Goal: Task Accomplishment & Management: Use online tool/utility

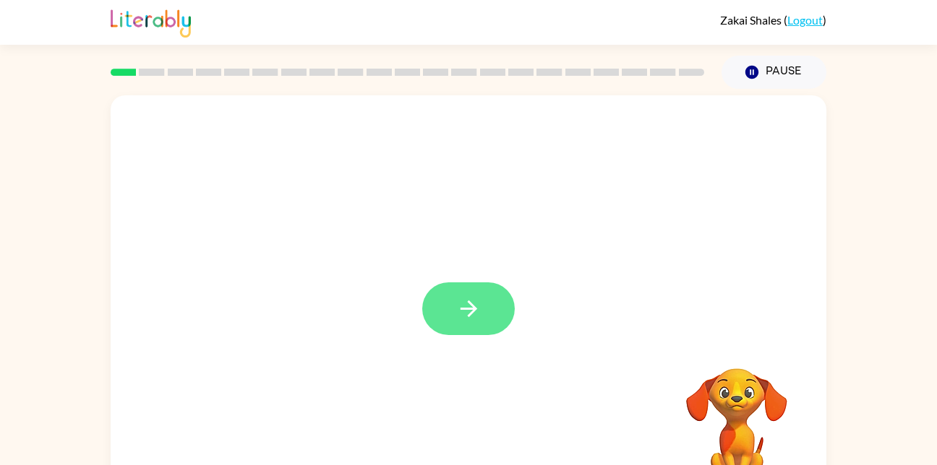
click at [476, 309] on icon "button" at bounding box center [468, 309] width 17 height 17
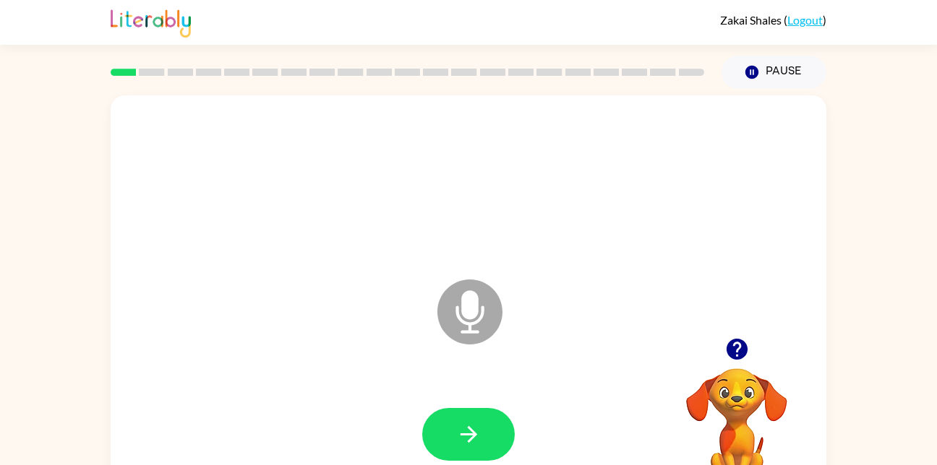
click at [475, 329] on icon at bounding box center [469, 312] width 65 height 65
click at [488, 458] on div at bounding box center [468, 435] width 687 height 119
click at [481, 437] on icon "button" at bounding box center [468, 434] width 25 height 25
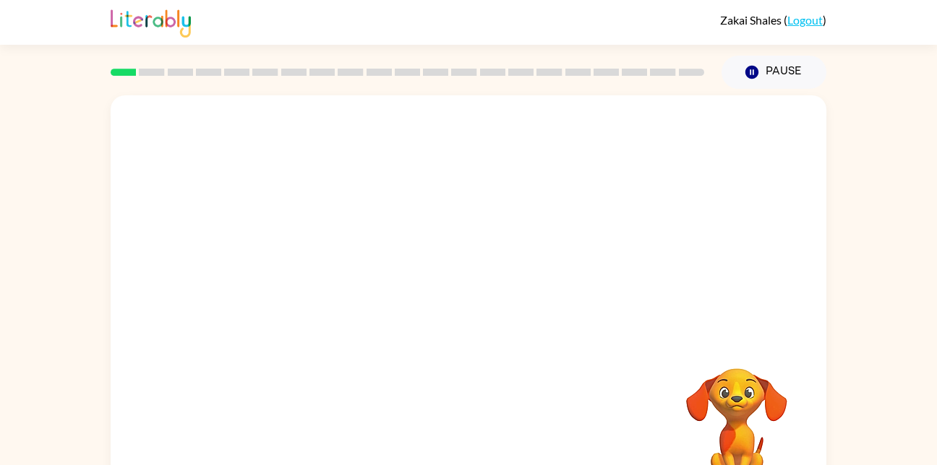
click at [481, 434] on div at bounding box center [468, 435] width 687 height 119
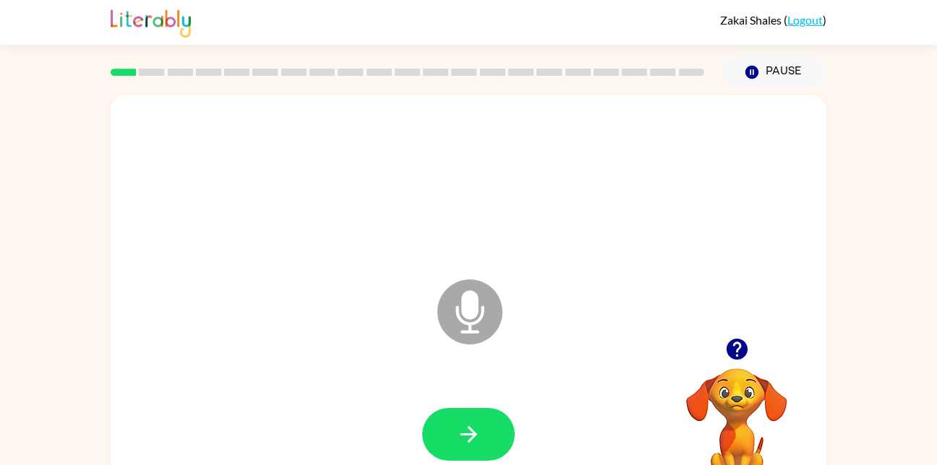
drag, startPoint x: 466, startPoint y: 319, endPoint x: 502, endPoint y: 390, distance: 78.5
click at [502, 390] on div "Microphone The Microphone is here when it is your turn to talk" at bounding box center [469, 301] width 716 height 413
click at [471, 442] on icon "button" at bounding box center [468, 434] width 25 height 25
click at [458, 432] on icon "button" at bounding box center [468, 434] width 25 height 25
click at [501, 241] on div at bounding box center [468, 183] width 687 height 119
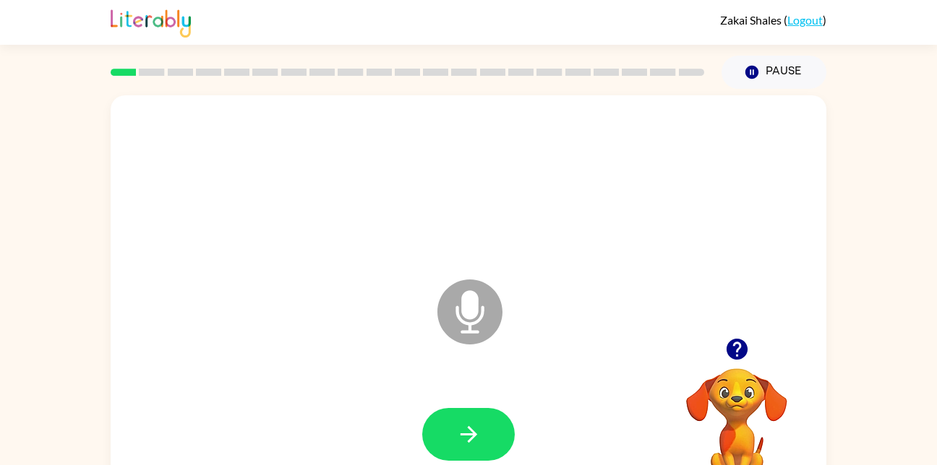
click at [525, 235] on div at bounding box center [468, 183] width 687 height 119
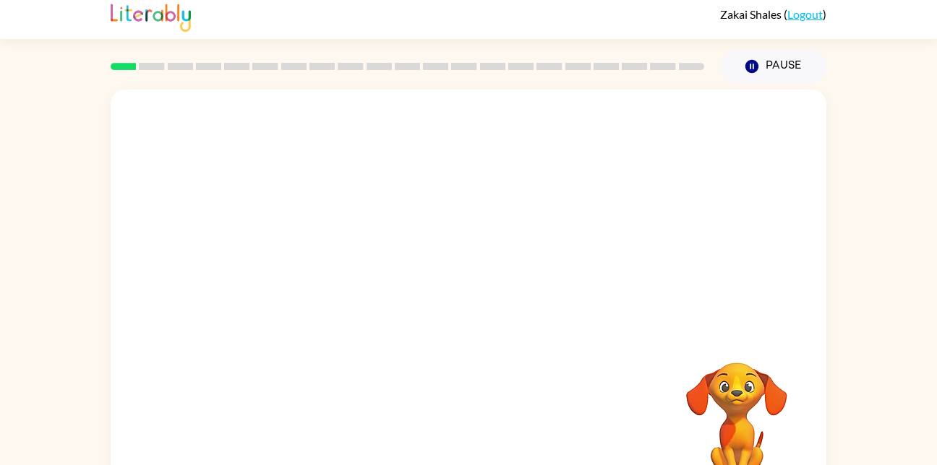
drag, startPoint x: 737, startPoint y: 347, endPoint x: 752, endPoint y: 493, distance: 146.8
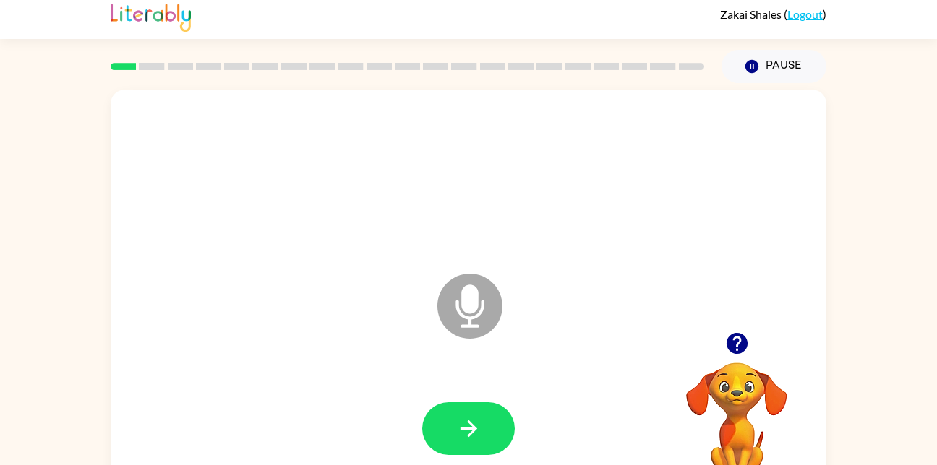
click at [574, 234] on div at bounding box center [468, 178] width 687 height 119
drag, startPoint x: 742, startPoint y: 342, endPoint x: 751, endPoint y: 341, distance: 8.7
click at [751, 341] on button "button" at bounding box center [736, 343] width 37 height 37
drag, startPoint x: 749, startPoint y: 357, endPoint x: 752, endPoint y: 329, distance: 28.3
drag, startPoint x: 480, startPoint y: 442, endPoint x: 498, endPoint y: 502, distance: 62.7
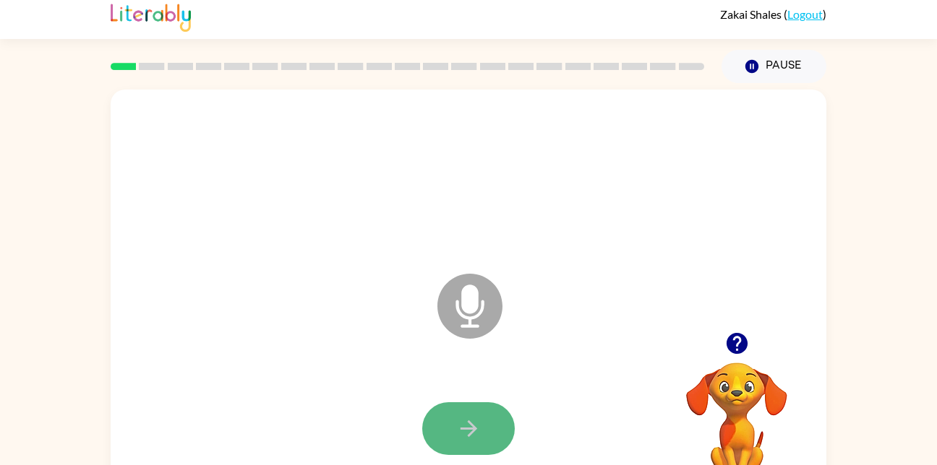
click at [490, 424] on button "button" at bounding box center [468, 429] width 93 height 53
click at [473, 434] on icon "button" at bounding box center [468, 428] width 25 height 25
click at [480, 443] on button "button" at bounding box center [468, 429] width 93 height 53
click at [721, 318] on div "Microphone The Microphone is here when it is your turn to talk" at bounding box center [469, 296] width 716 height 413
drag, startPoint x: 769, startPoint y: 333, endPoint x: 770, endPoint y: 340, distance: 7.3
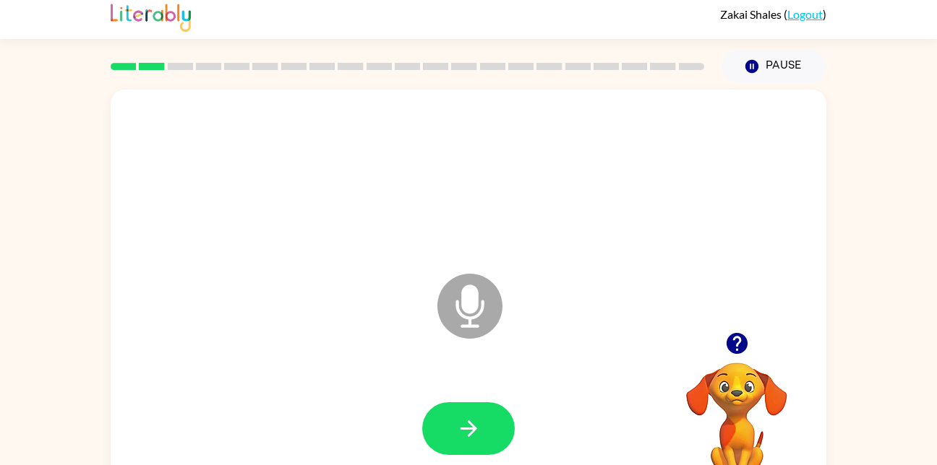
click at [770, 340] on div at bounding box center [736, 343] width 145 height 37
drag, startPoint x: 708, startPoint y: 345, endPoint x: 708, endPoint y: 327, distance: 17.3
click at [708, 327] on div at bounding box center [736, 343] width 145 height 37
click at [738, 341] on icon "button" at bounding box center [736, 343] width 21 height 21
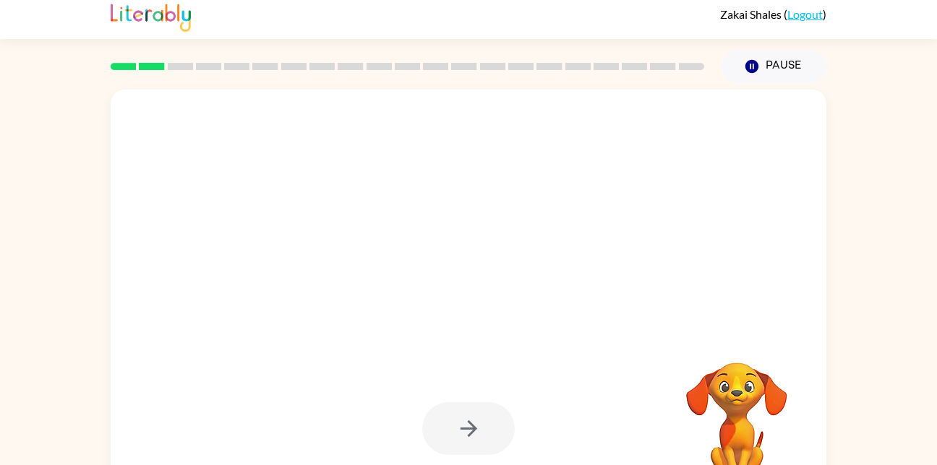
click at [473, 417] on div at bounding box center [468, 429] width 93 height 53
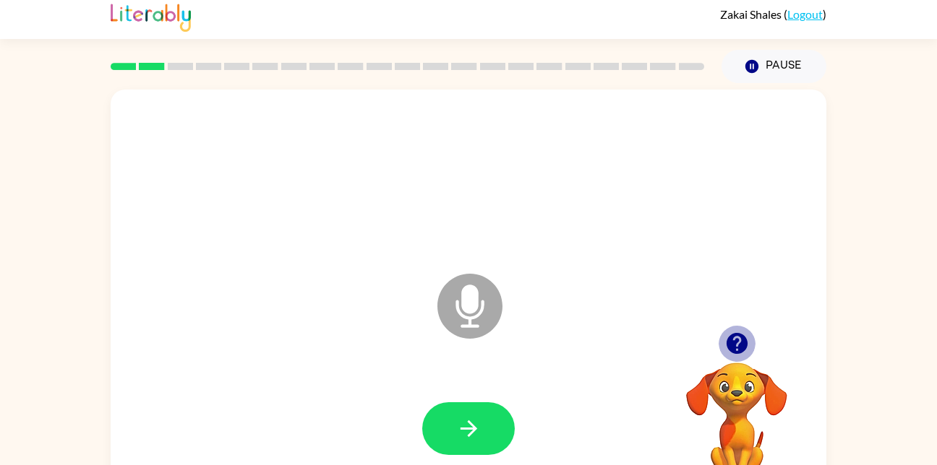
click at [737, 348] on icon "button" at bounding box center [736, 343] width 21 height 21
drag, startPoint x: 726, startPoint y: 348, endPoint x: 752, endPoint y: 411, distance: 67.1
click at [752, 411] on div "Your browser must support playing .mp4 files to use Literably. Please try using…" at bounding box center [736, 405] width 145 height 160
click at [736, 340] on icon "button" at bounding box center [736, 343] width 21 height 21
click at [738, 346] on icon "button" at bounding box center [736, 343] width 21 height 21
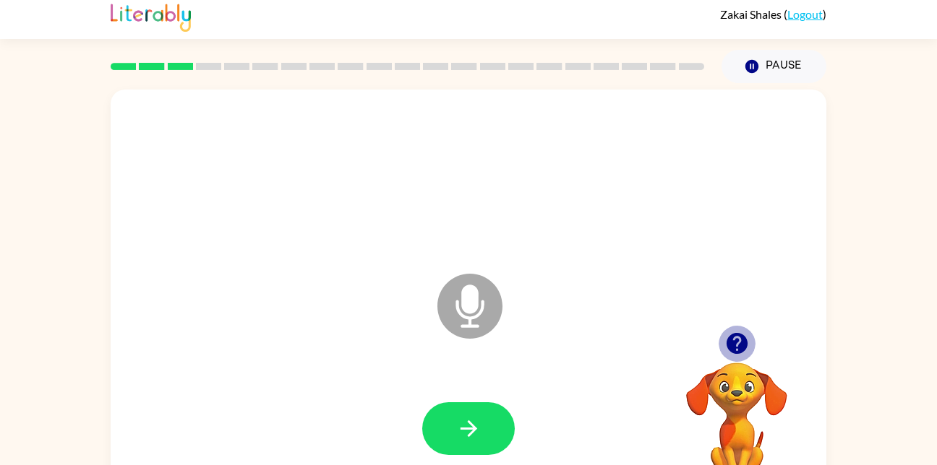
click at [738, 346] on icon "button" at bounding box center [736, 343] width 21 height 21
click at [744, 346] on video "Your browser must support playing .mp4 files to use Literably. Please try using…" at bounding box center [736, 412] width 145 height 145
click at [735, 343] on icon "button" at bounding box center [736, 343] width 21 height 21
click at [743, 353] on icon "button" at bounding box center [736, 343] width 25 height 25
click at [743, 353] on video "Your browser must support playing .mp4 files to use Literably. Please try using…" at bounding box center [736, 412] width 145 height 145
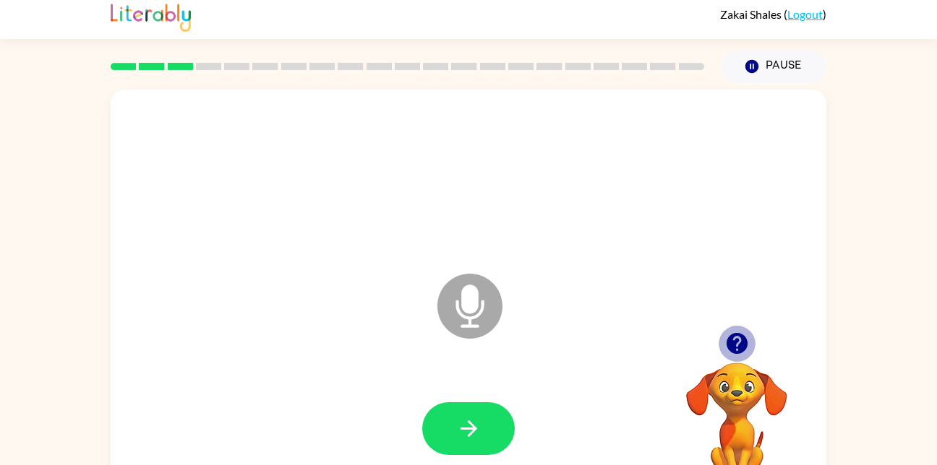
click at [732, 342] on icon "button" at bounding box center [736, 343] width 21 height 21
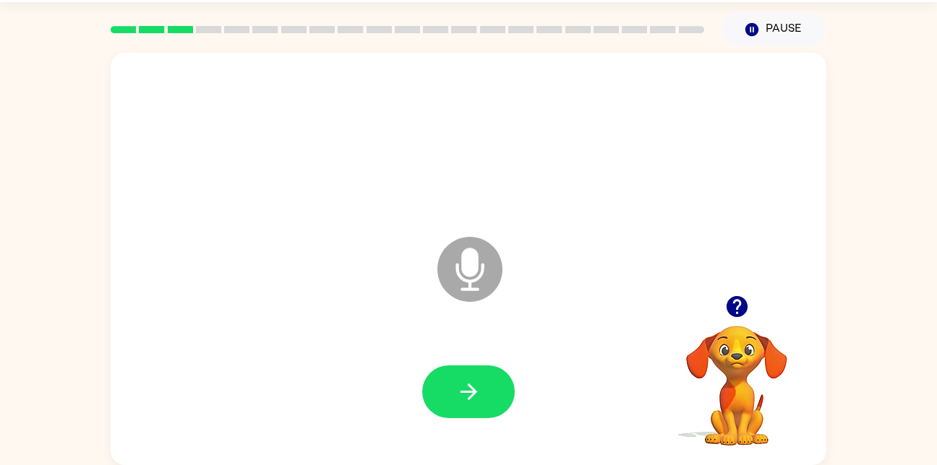
click at [732, 342] on video "Your browser must support playing .mp4 files to use Literably. Please try using…" at bounding box center [736, 376] width 145 height 145
drag, startPoint x: 734, startPoint y: 314, endPoint x: 721, endPoint y: 299, distance: 20.0
click at [721, 299] on button "button" at bounding box center [736, 306] width 37 height 37
click at [725, 396] on video "Your browser must support playing .mp4 files to use Literably. Please try using…" at bounding box center [736, 376] width 145 height 145
click at [732, 321] on button "button" at bounding box center [736, 306] width 37 height 37
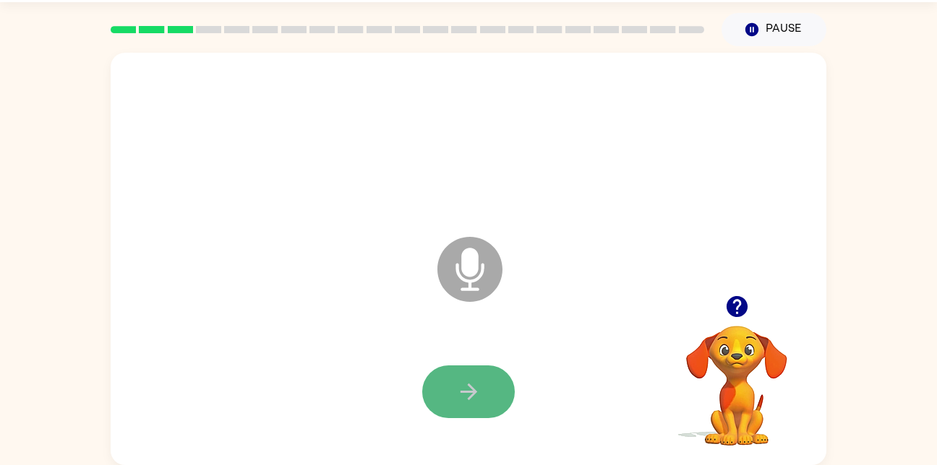
click at [482, 394] on button "button" at bounding box center [468, 392] width 93 height 53
click at [482, 394] on div at bounding box center [468, 392] width 93 height 53
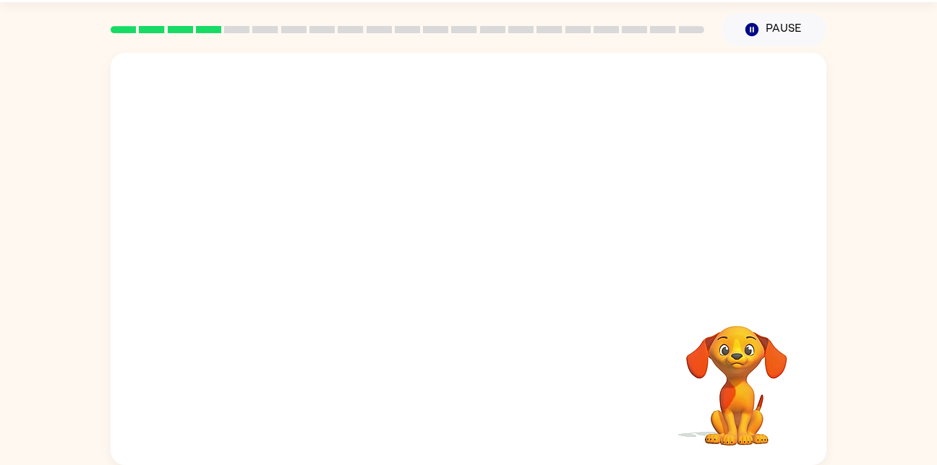
click at [488, 389] on div at bounding box center [468, 392] width 687 height 119
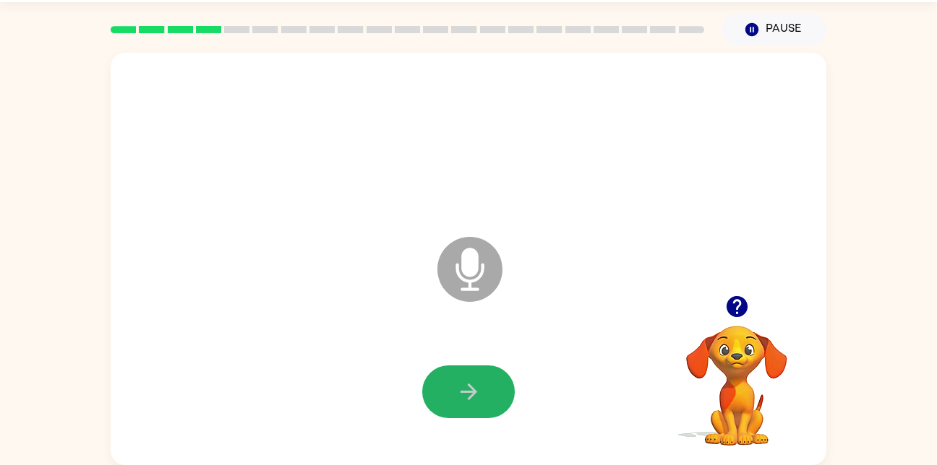
drag, startPoint x: 492, startPoint y: 391, endPoint x: 486, endPoint y: 416, distance: 26.1
click at [486, 416] on button "button" at bounding box center [468, 392] width 93 height 53
click at [460, 397] on icon "button" at bounding box center [468, 391] width 25 height 25
drag, startPoint x: 492, startPoint y: 385, endPoint x: 455, endPoint y: 365, distance: 42.1
click at [455, 366] on button "button" at bounding box center [468, 392] width 93 height 53
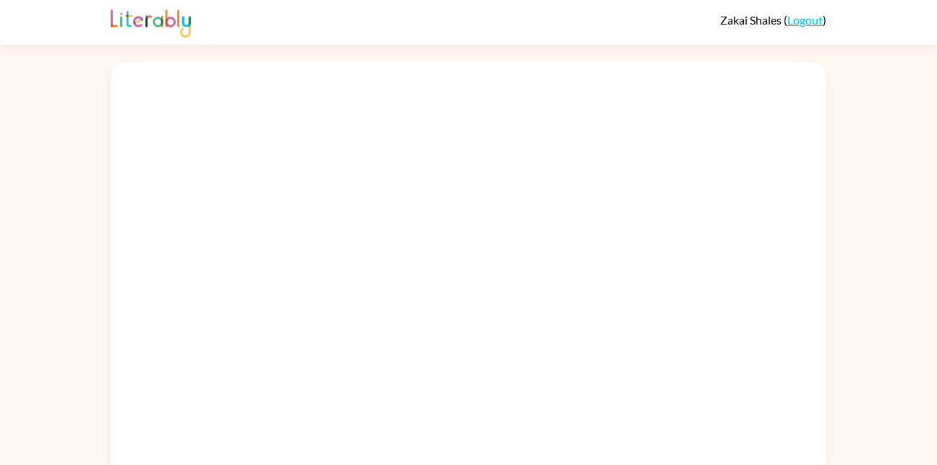
scroll to position [9, 0]
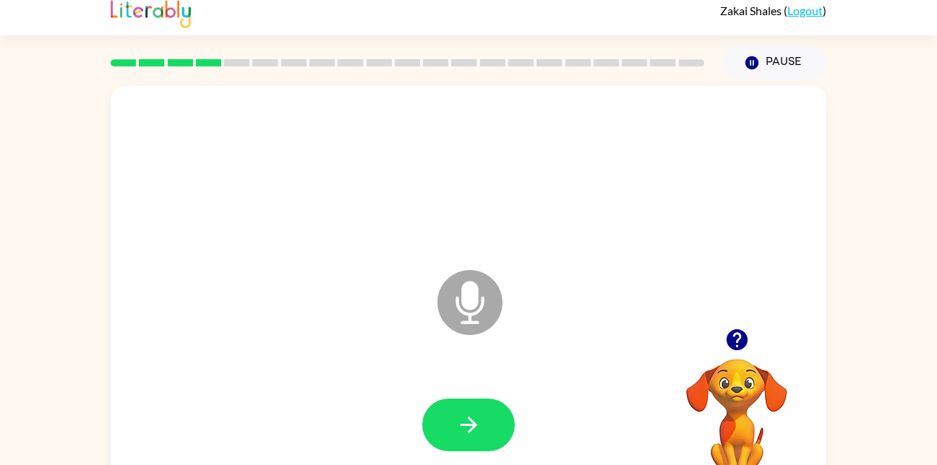
click at [484, 229] on icon at bounding box center [470, 270] width 36 height 108
drag, startPoint x: 494, startPoint y: 413, endPoint x: 533, endPoint y: 414, distance: 39.0
click at [533, 414] on div at bounding box center [468, 425] width 687 height 119
drag, startPoint x: 507, startPoint y: 393, endPoint x: 526, endPoint y: 447, distance: 56.9
click at [526, 447] on div at bounding box center [468, 425] width 687 height 119
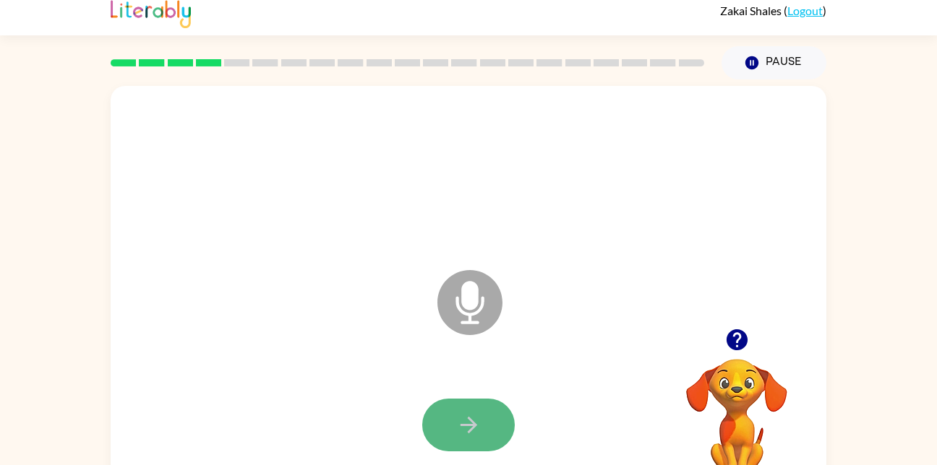
drag, startPoint x: 455, startPoint y: 427, endPoint x: 485, endPoint y: 434, distance: 31.2
click at [485, 434] on button "button" at bounding box center [468, 425] width 93 height 53
click at [190, 258] on div "Microphone The Microphone is here when it is your turn to talk" at bounding box center [433, 267] width 617 height 52
click at [461, 411] on button "button" at bounding box center [468, 425] width 93 height 53
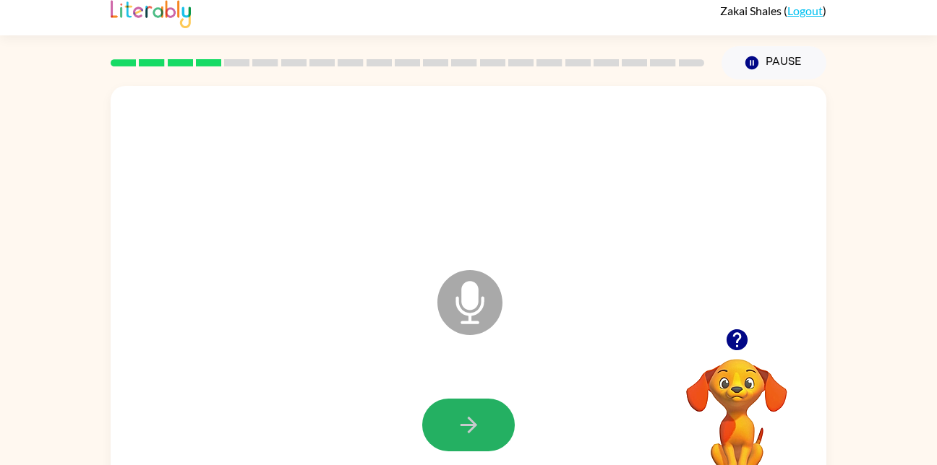
click at [573, 245] on div "Microphone The Microphone is here when it is your turn to talk" at bounding box center [433, 267] width 617 height 52
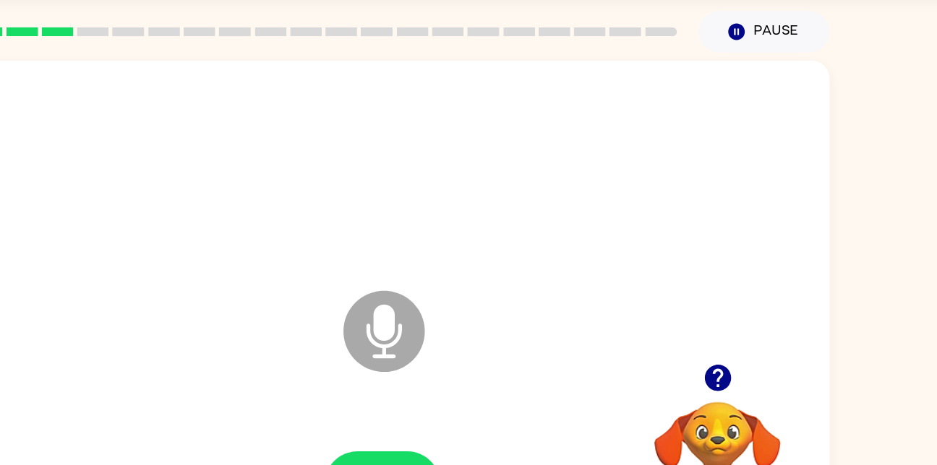
scroll to position [43, 0]
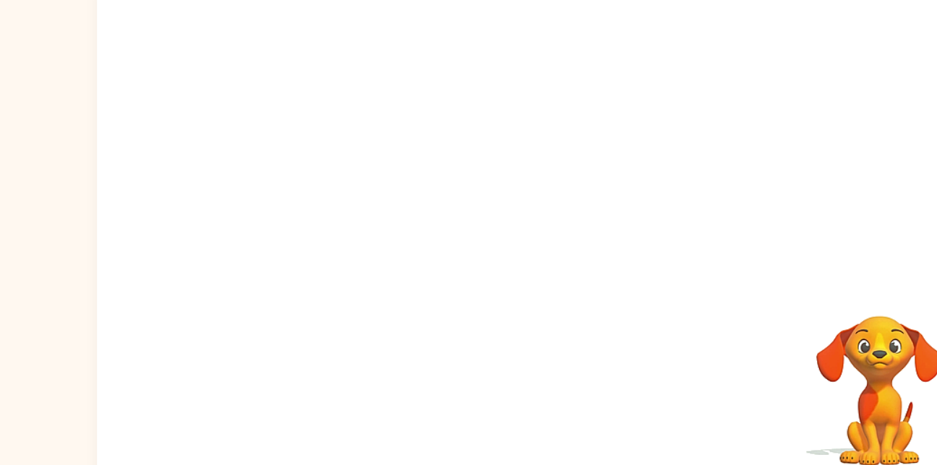
click at [732, 382] on video "Your browser must support playing .mp4 files to use Literably. Please try using…" at bounding box center [736, 376] width 145 height 145
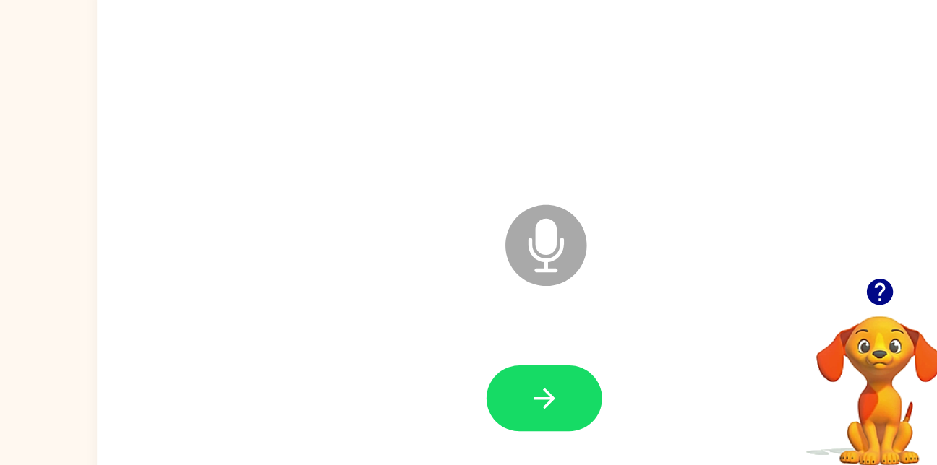
click at [726, 308] on icon "button" at bounding box center [736, 306] width 21 height 21
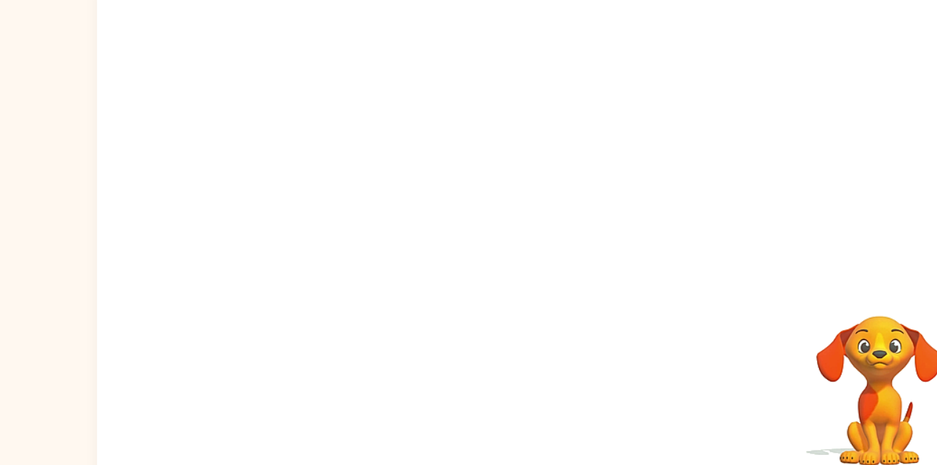
click at [582, 308] on div at bounding box center [469, 259] width 716 height 413
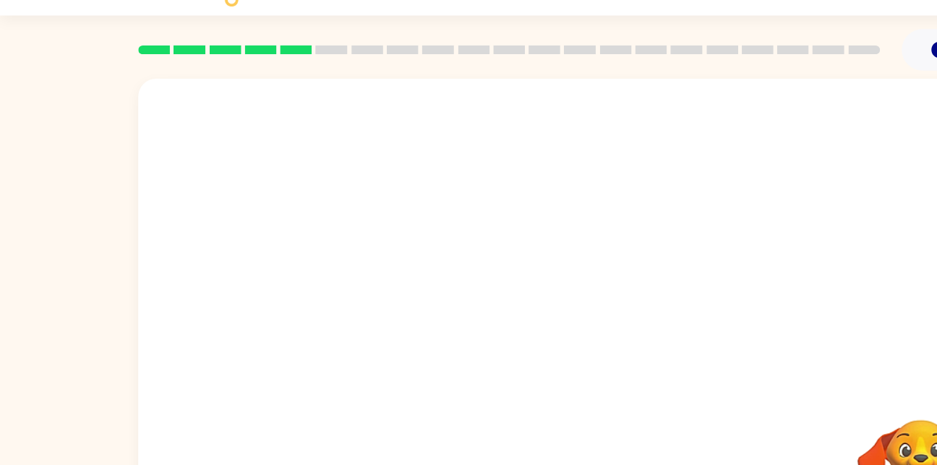
scroll to position [22, 0]
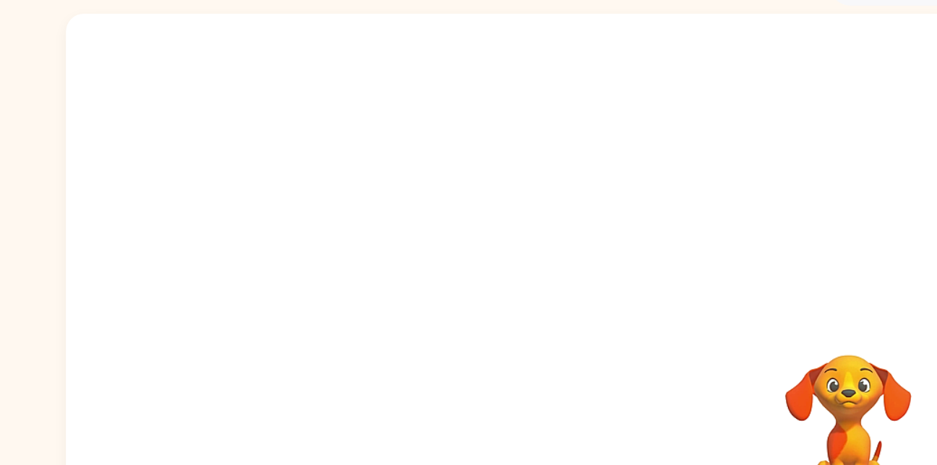
click at [791, 379] on video "Your browser must support playing .mp4 files to use Literably. Please try using…" at bounding box center [736, 396] width 145 height 145
click at [802, 345] on video "Your browser must support playing .mp4 files to use Literably. Please try using…" at bounding box center [736, 396] width 145 height 145
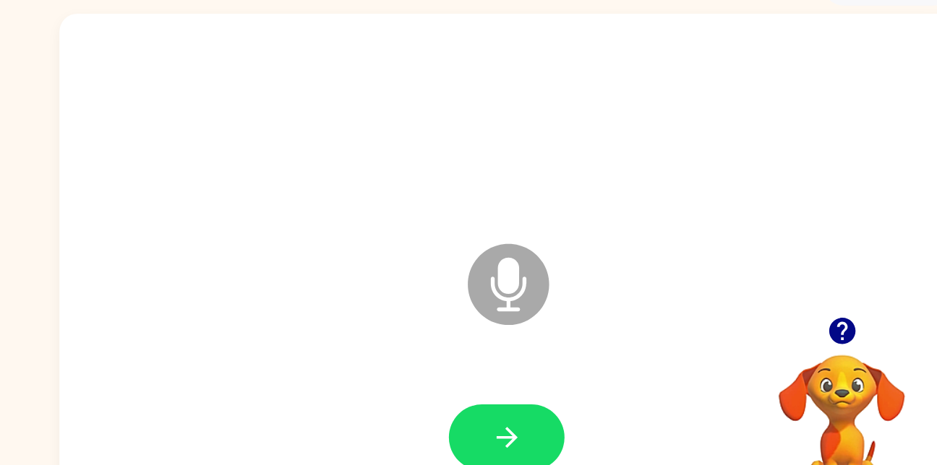
click at [468, 283] on icon "Microphone The Microphone is here when it is your turn to talk" at bounding box center [542, 308] width 217 height 108
click at [468, 286] on icon "Microphone The Microphone is here when it is your turn to talk" at bounding box center [542, 308] width 217 height 108
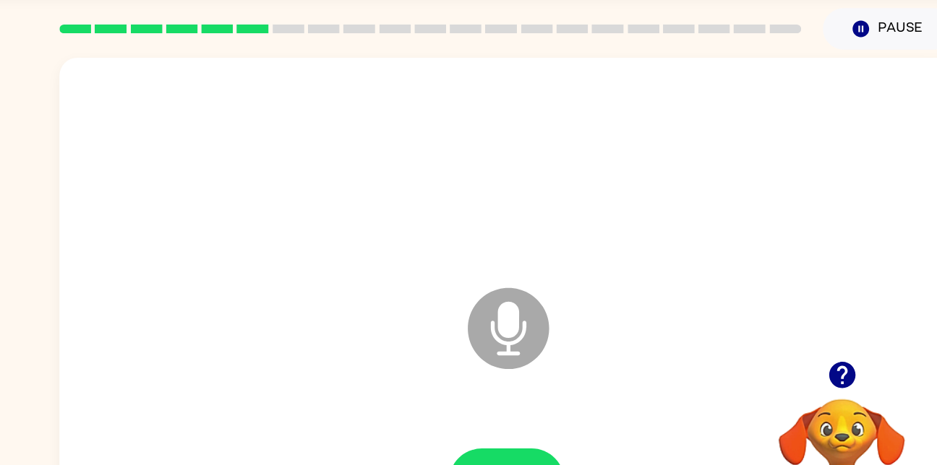
click at [474, 280] on icon "Microphone The Microphone is here when it is your turn to talk" at bounding box center [542, 308] width 217 height 108
click at [474, 393] on button "button" at bounding box center [468, 412] width 93 height 53
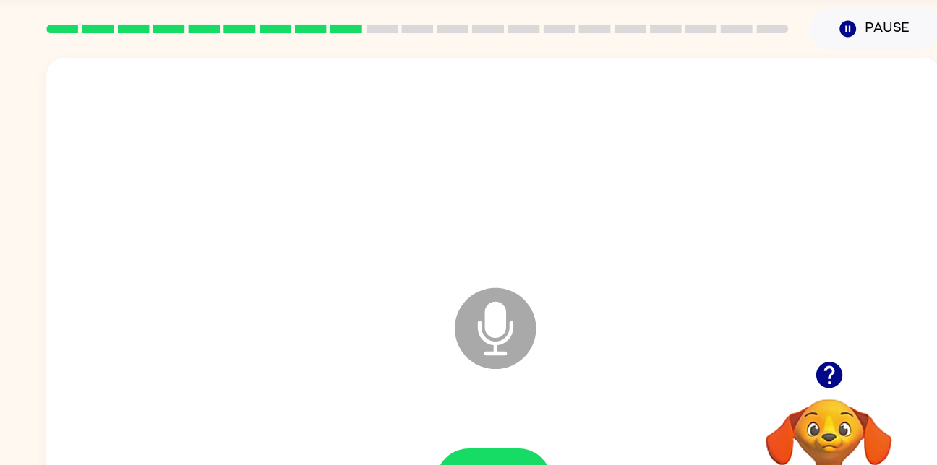
click at [546, 291] on icon "Microphone The Microphone is here when it is your turn to talk" at bounding box center [542, 308] width 217 height 108
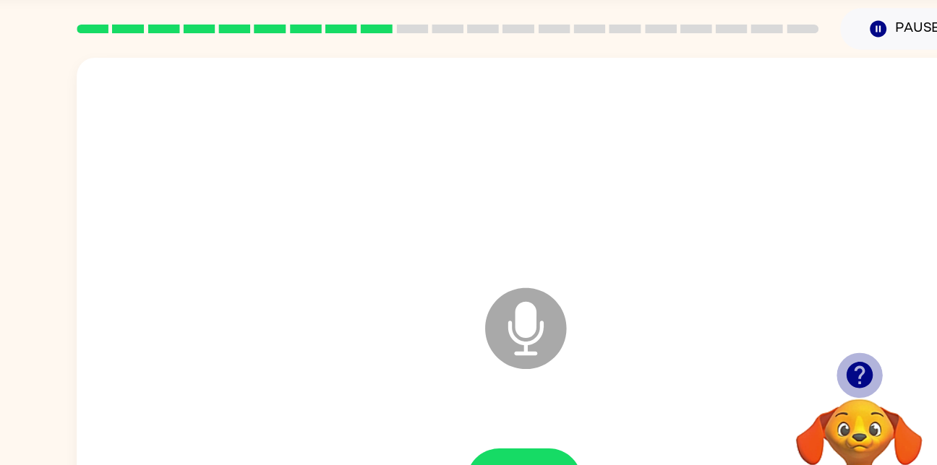
click at [733, 328] on icon "button" at bounding box center [736, 327] width 21 height 21
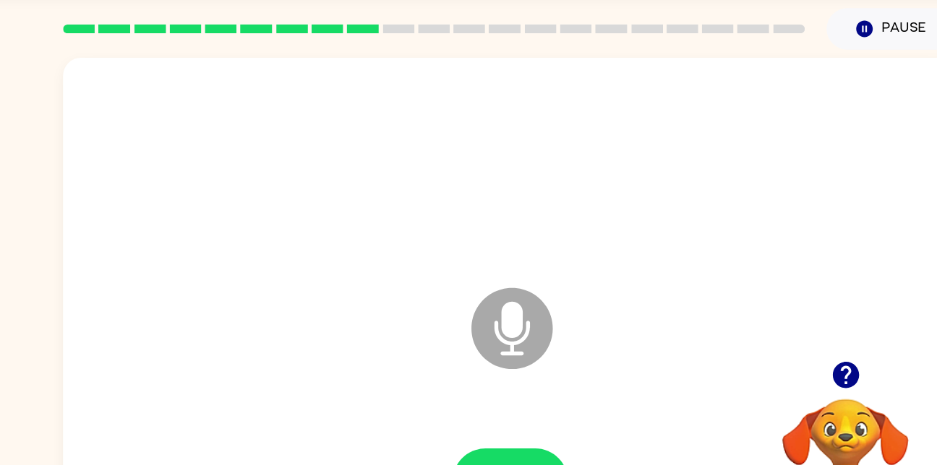
click at [409, 306] on div "Microphone The Microphone is here when it is your turn to talk" at bounding box center [469, 279] width 716 height 413
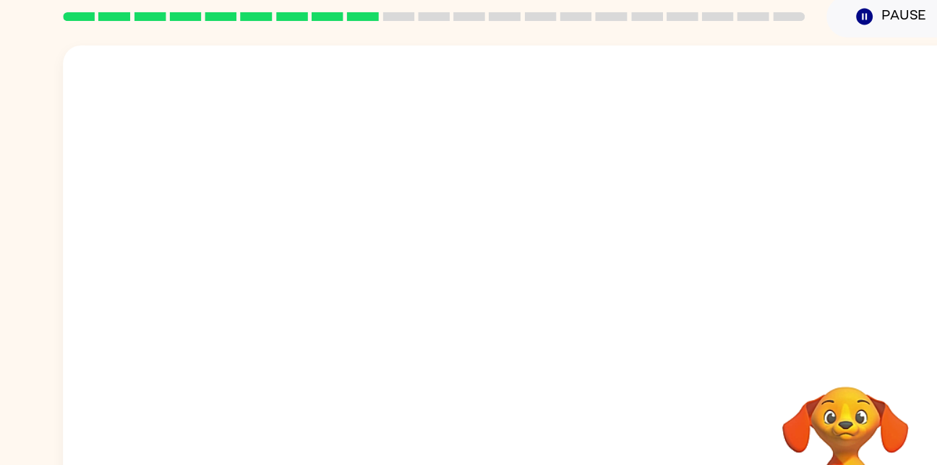
click at [236, 330] on div at bounding box center [469, 279] width 716 height 413
click at [233, 272] on div at bounding box center [433, 254] width 617 height 52
click at [236, 289] on div at bounding box center [469, 279] width 716 height 413
click at [233, 377] on div at bounding box center [468, 412] width 687 height 119
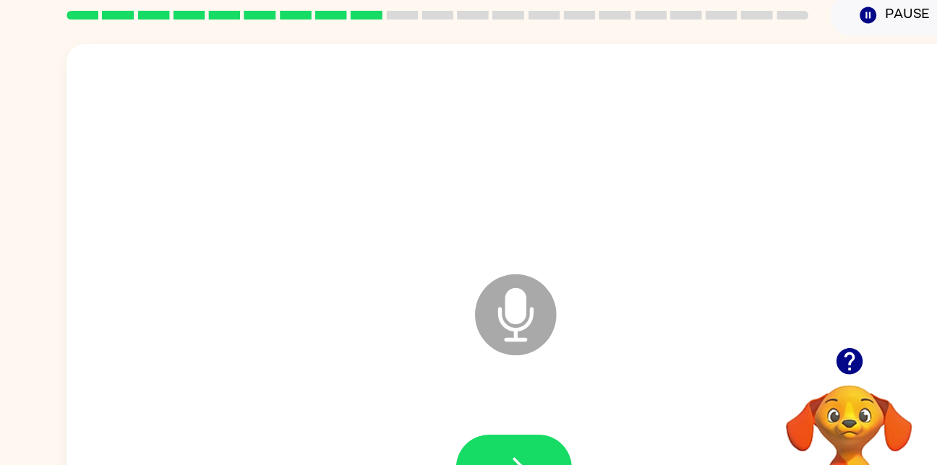
click at [280, 305] on div "Microphone The Microphone is here when it is your turn to talk" at bounding box center [469, 279] width 716 height 413
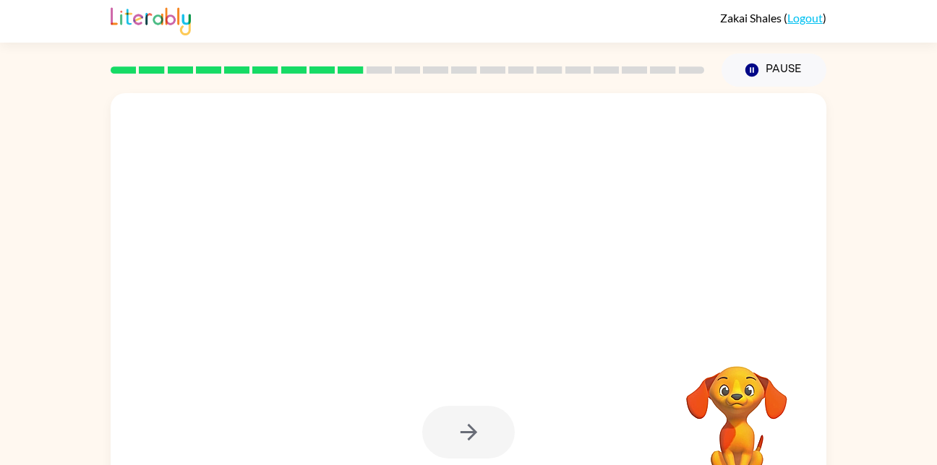
scroll to position [1, 0]
click at [400, 426] on div at bounding box center [468, 433] width 687 height 119
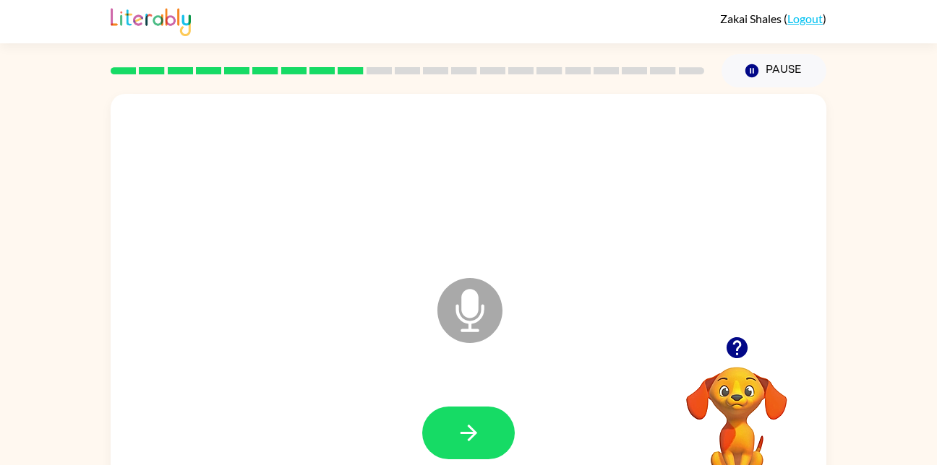
click at [608, 232] on div at bounding box center [468, 182] width 687 height 119
click at [512, 265] on div "Microphone The Microphone is here when it is your turn to talk" at bounding box center [433, 275] width 617 height 52
click at [192, 147] on div at bounding box center [468, 182] width 687 height 119
click at [390, 239] on div at bounding box center [468, 182] width 687 height 119
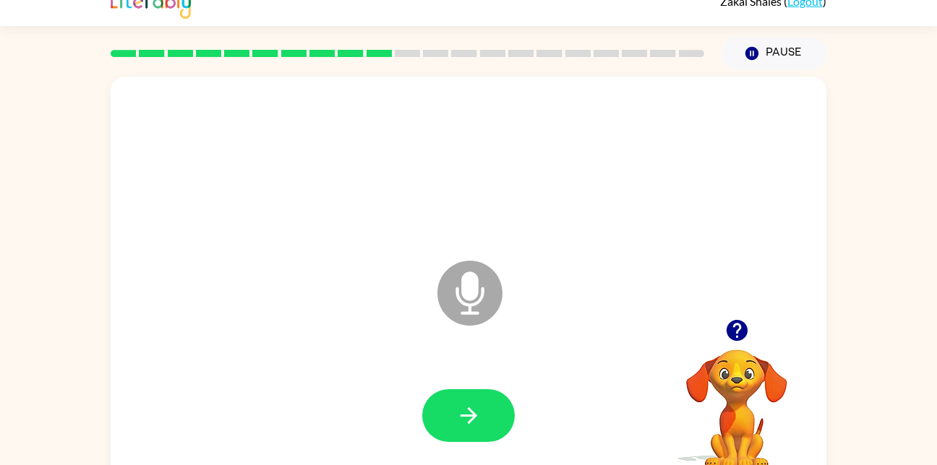
scroll to position [37, 0]
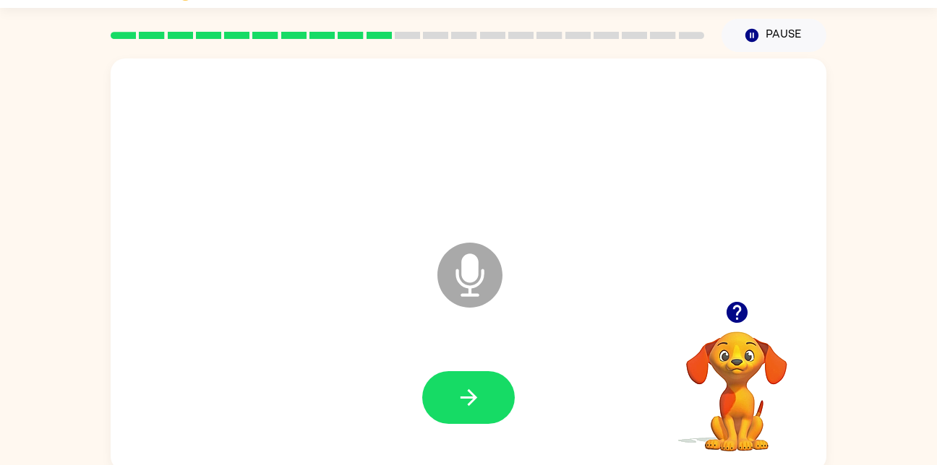
drag, startPoint x: 703, startPoint y: 376, endPoint x: 713, endPoint y: 363, distance: 16.5
click at [713, 363] on video "Your browser must support playing .mp4 files to use Literably. Please try using…" at bounding box center [736, 381] width 145 height 145
drag, startPoint x: 720, startPoint y: 306, endPoint x: 745, endPoint y: 273, distance: 41.8
click at [745, 273] on div "Microphone The Microphone is here when it is your turn to talk Your browser mus…" at bounding box center [469, 265] width 716 height 413
click at [733, 309] on icon "button" at bounding box center [736, 312] width 25 height 25
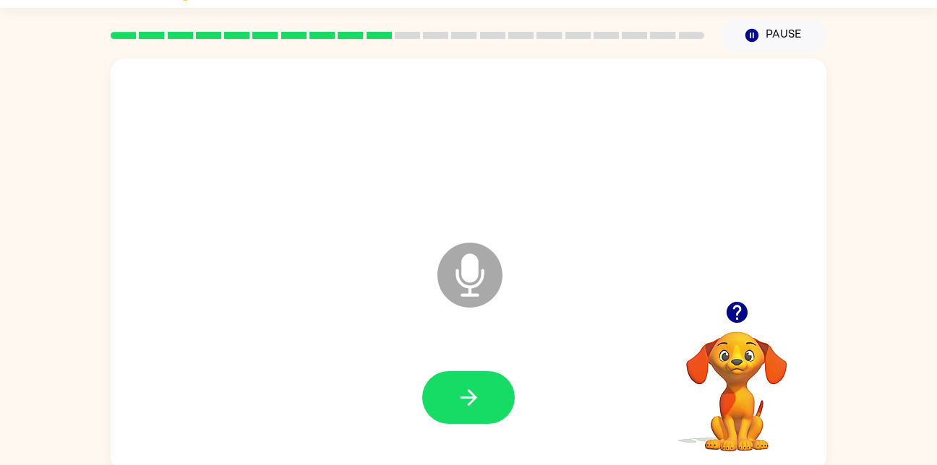
click at [414, 254] on div "Microphone The Microphone is here when it is your turn to talk" at bounding box center [433, 239] width 617 height 52
click at [678, 226] on div "Microphone The Microphone is here when it is your turn to talk" at bounding box center [433, 239] width 617 height 52
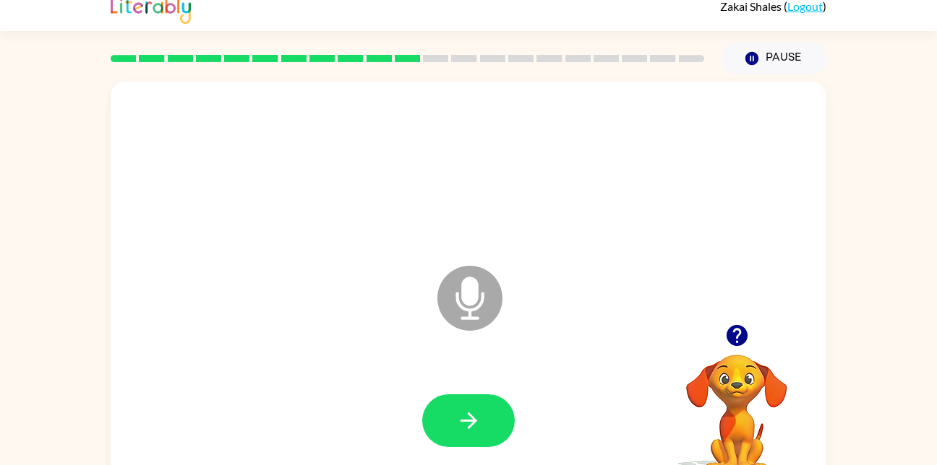
scroll to position [1, 0]
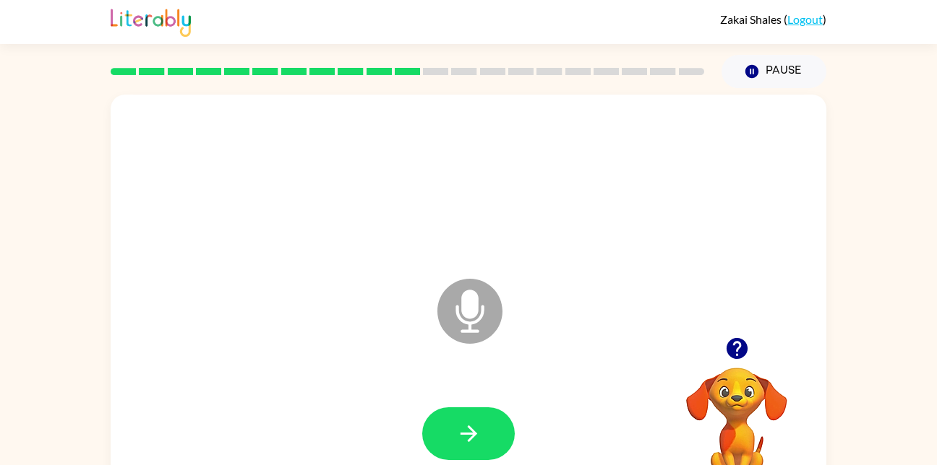
click at [484, 176] on div at bounding box center [468, 183] width 687 height 119
click at [473, 189] on div at bounding box center [468, 183] width 687 height 119
click at [473, 200] on div at bounding box center [468, 183] width 687 height 119
click at [744, 353] on icon "button" at bounding box center [736, 348] width 21 height 21
click at [727, 345] on icon "button" at bounding box center [736, 348] width 21 height 21
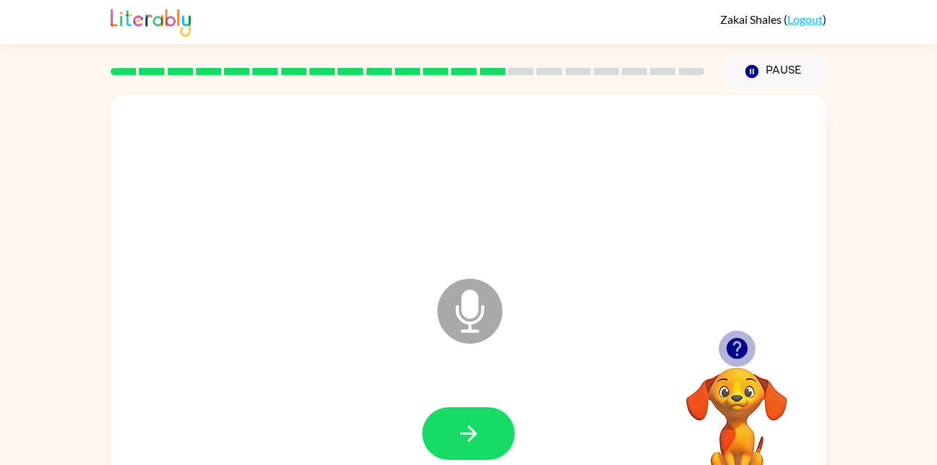
click at [727, 345] on icon "button" at bounding box center [736, 348] width 21 height 21
drag, startPoint x: 727, startPoint y: 345, endPoint x: 717, endPoint y: 293, distance: 52.3
click at [717, 293] on div "Microphone The Microphone is here when it is your turn to talk" at bounding box center [469, 301] width 716 height 413
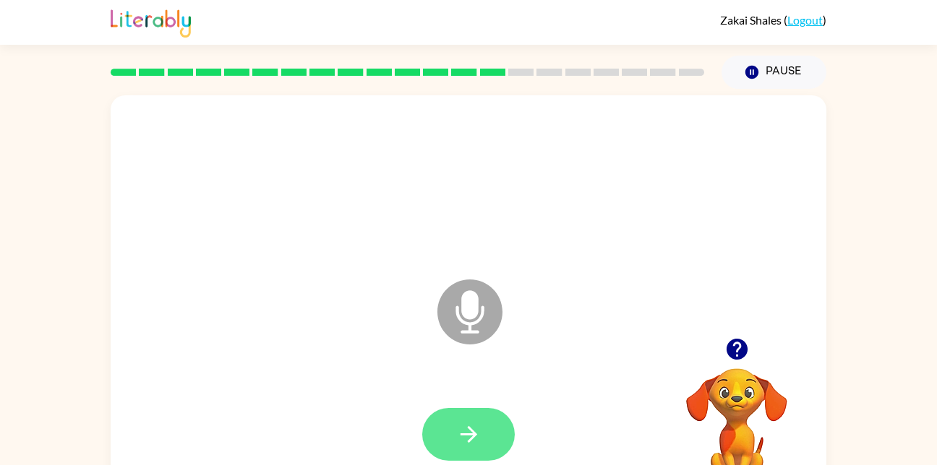
click at [470, 420] on button "button" at bounding box center [468, 434] width 93 height 53
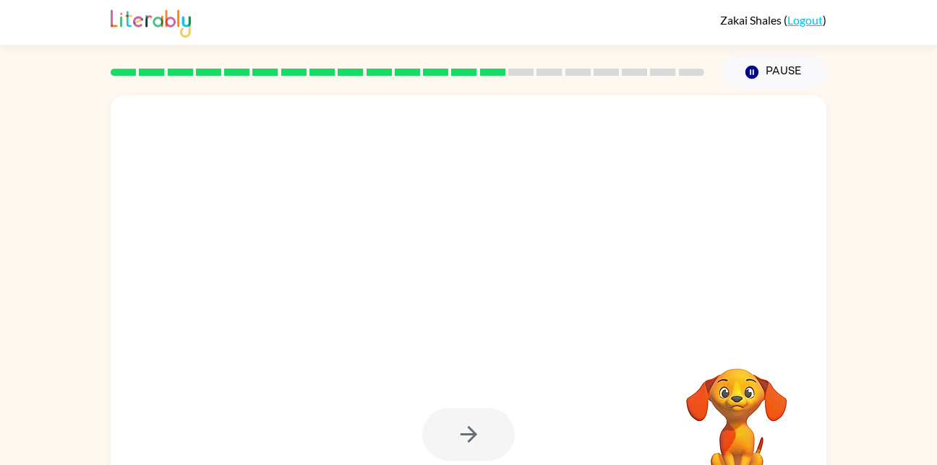
click at [717, 293] on div at bounding box center [433, 276] width 617 height 52
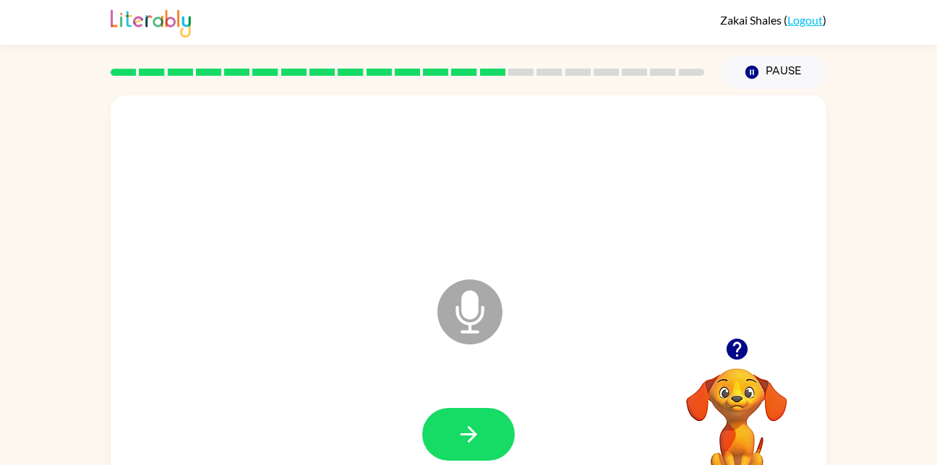
click at [860, 48] on div "Zakai Shales ( Logout ) Pause Pause Microphone The Microphone is here when it i…" at bounding box center [468, 254] width 937 height 508
click at [717, 293] on div "Microphone The Microphone is here when it is your turn to talk" at bounding box center [433, 276] width 617 height 52
click at [730, 361] on icon "button" at bounding box center [736, 349] width 25 height 25
click at [518, 24] on div "Zakai Shales ( Logout )" at bounding box center [469, 22] width 716 height 45
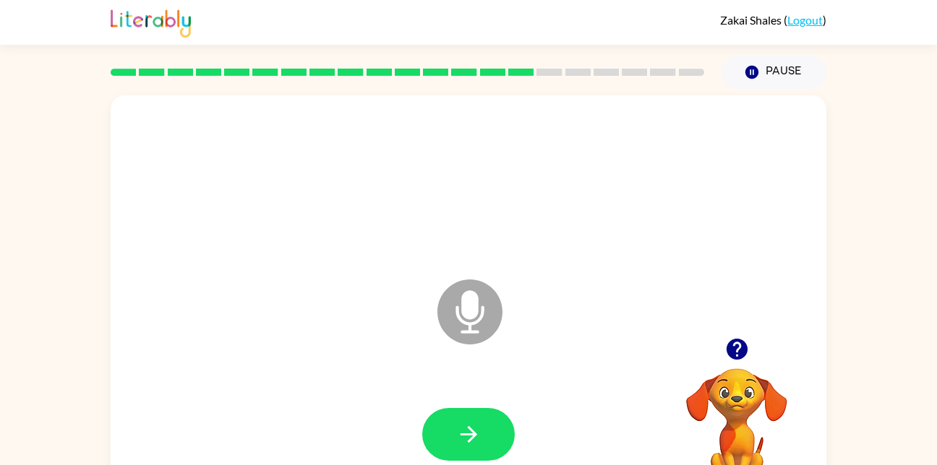
click at [512, 8] on div "Zakai Shales ( Logout )" at bounding box center [469, 22] width 716 height 45
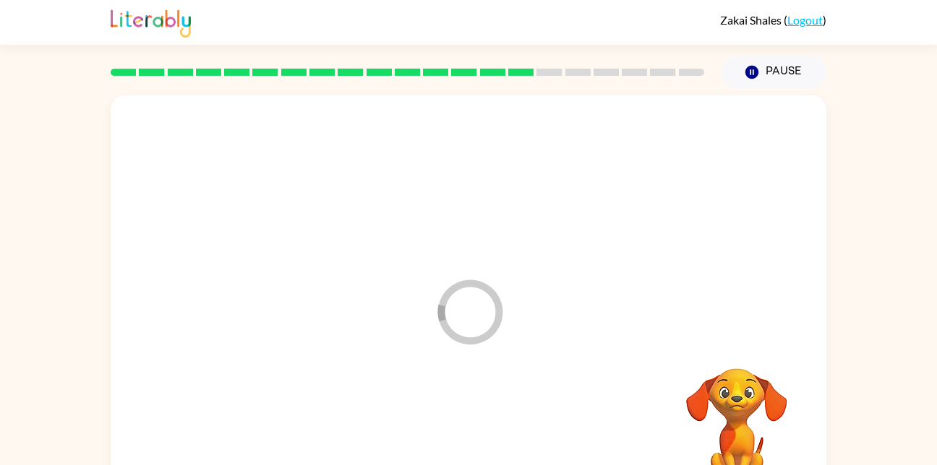
click at [755, 337] on div "Loader Your response is being sent to our graders" at bounding box center [469, 301] width 716 height 413
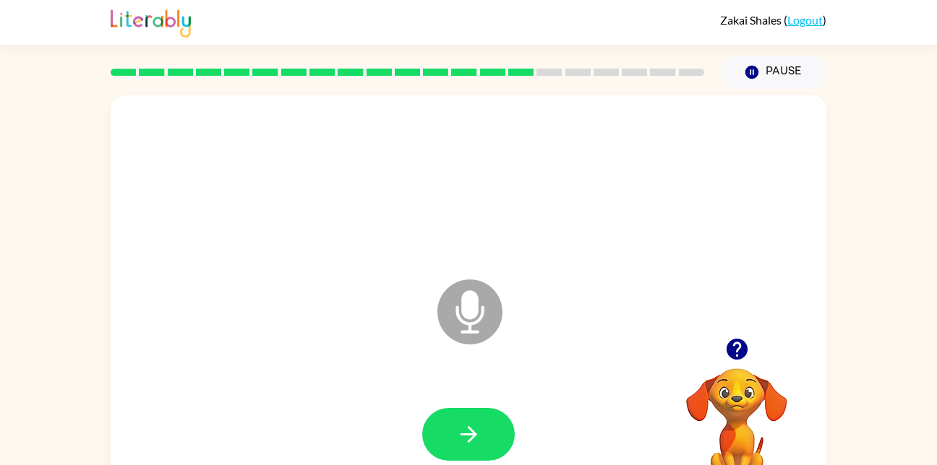
click at [881, 428] on div "Microphone The Microphone is here when it is your turn to talk Your browser mus…" at bounding box center [468, 298] width 937 height 419
click at [475, 87] on div at bounding box center [407, 72] width 611 height 51
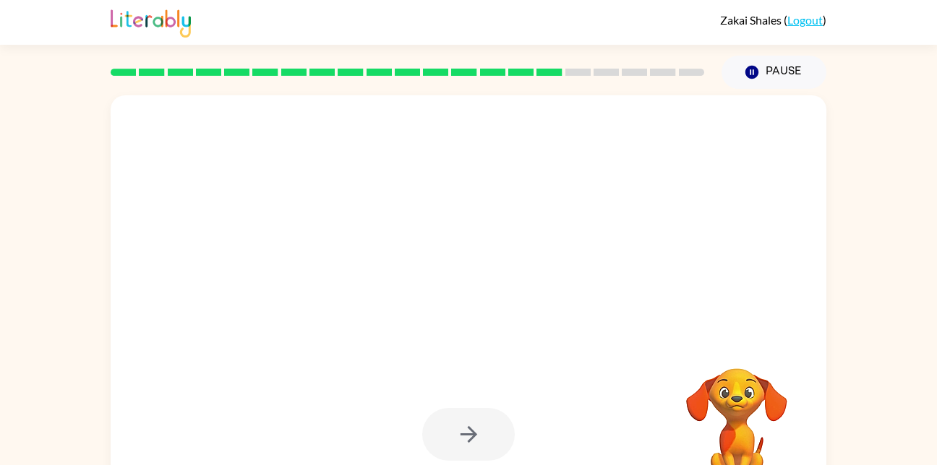
click at [507, 312] on div at bounding box center [469, 301] width 716 height 413
click at [525, 296] on div at bounding box center [433, 276] width 617 height 52
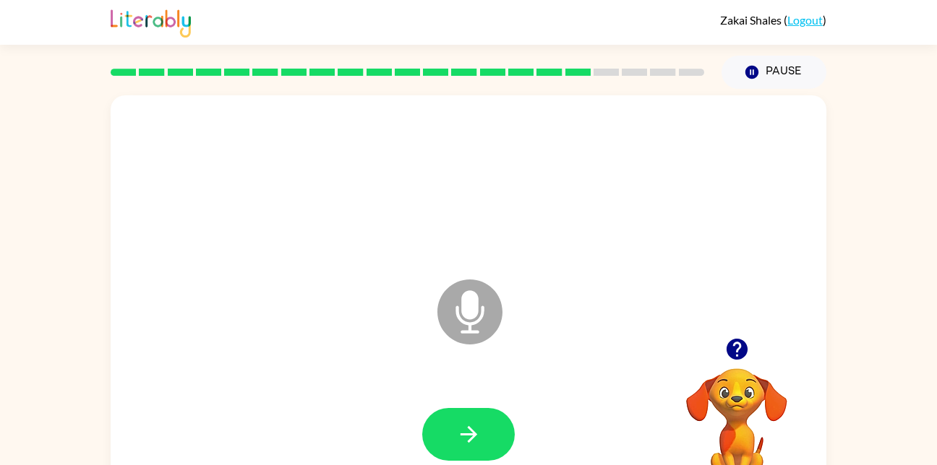
click at [557, 252] on div "Microphone The Microphone is here when it is your turn to talk" at bounding box center [433, 276] width 617 height 52
click at [542, 233] on div at bounding box center [468, 183] width 687 height 119
click at [527, 214] on div at bounding box center [468, 183] width 687 height 119
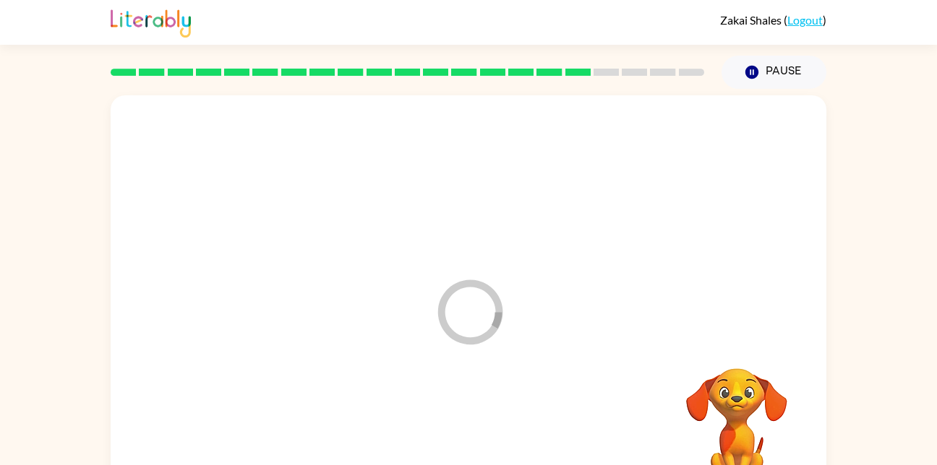
click at [635, 202] on div at bounding box center [468, 183] width 687 height 119
click at [586, 165] on div at bounding box center [468, 183] width 687 height 119
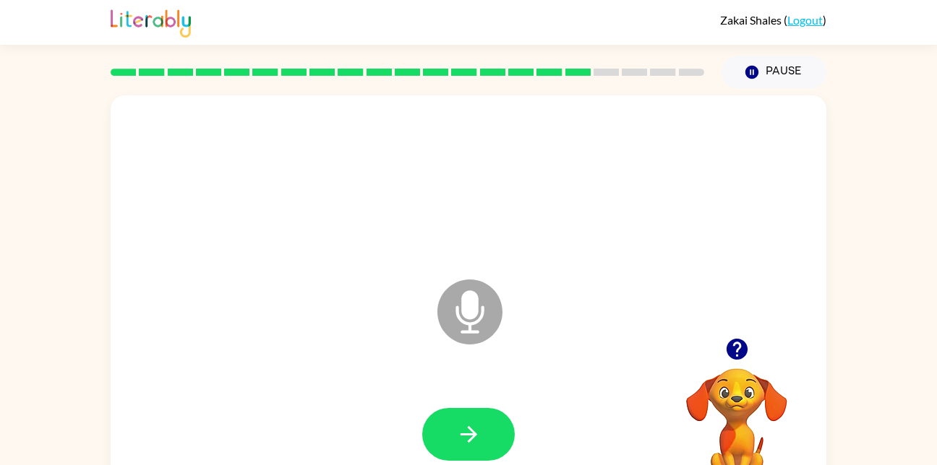
click at [569, 267] on div "Microphone The Microphone is here when it is your turn to talk" at bounding box center [433, 276] width 617 height 52
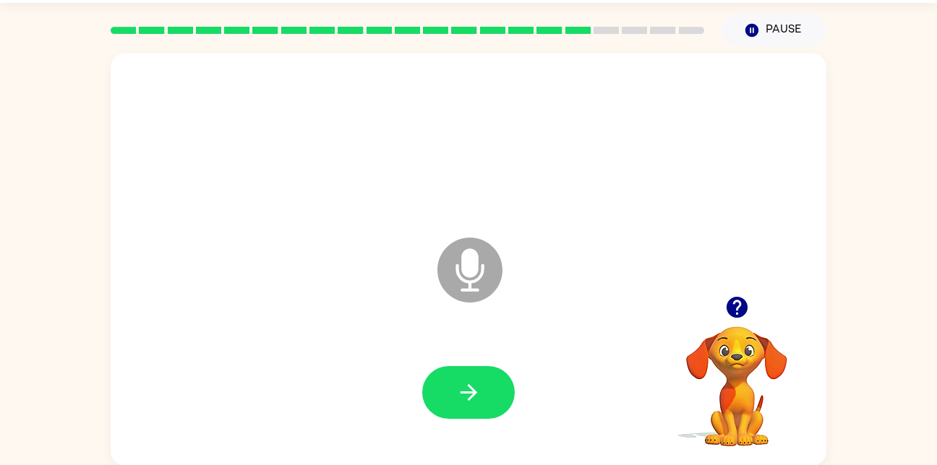
scroll to position [43, 0]
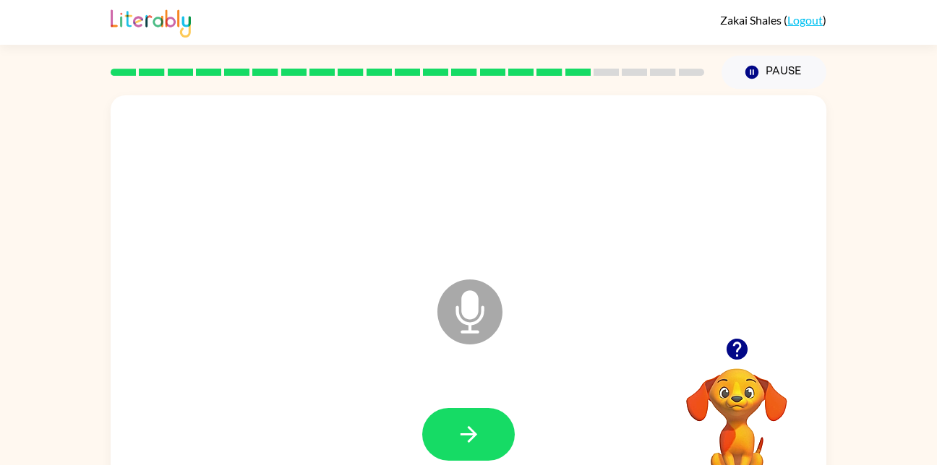
click at [554, 331] on icon "Microphone The Microphone is here when it is your turn to talk" at bounding box center [542, 330] width 217 height 108
click at [533, 312] on icon "Microphone The Microphone is here when it is your turn to talk" at bounding box center [542, 330] width 217 height 108
click at [458, 267] on icon at bounding box center [470, 280] width 36 height 108
click at [734, 353] on icon "button" at bounding box center [736, 349] width 21 height 21
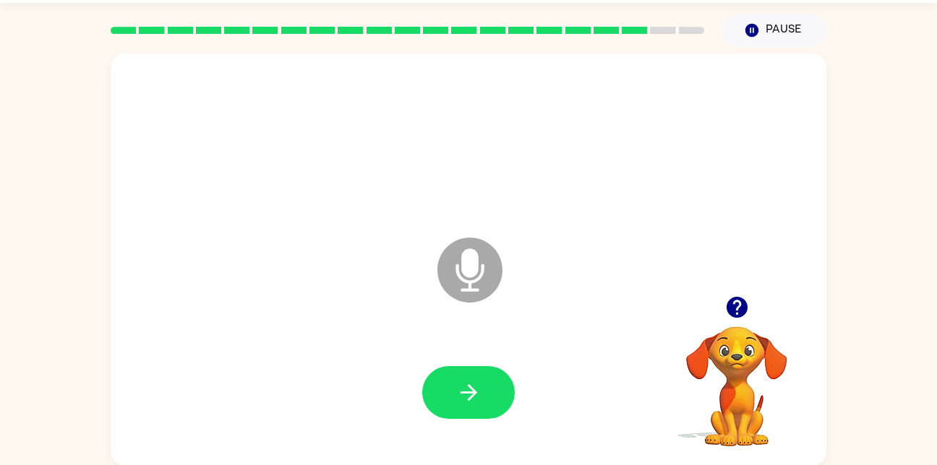
scroll to position [40, 0]
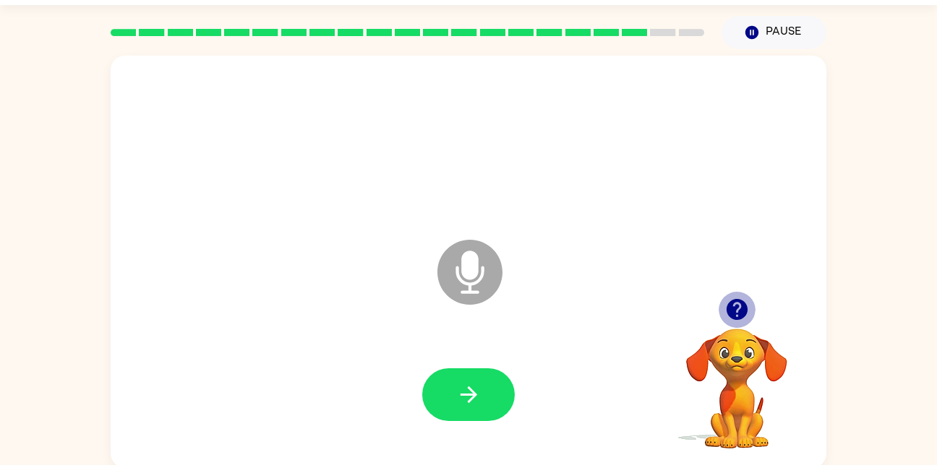
click at [737, 300] on icon "button" at bounding box center [736, 309] width 21 height 21
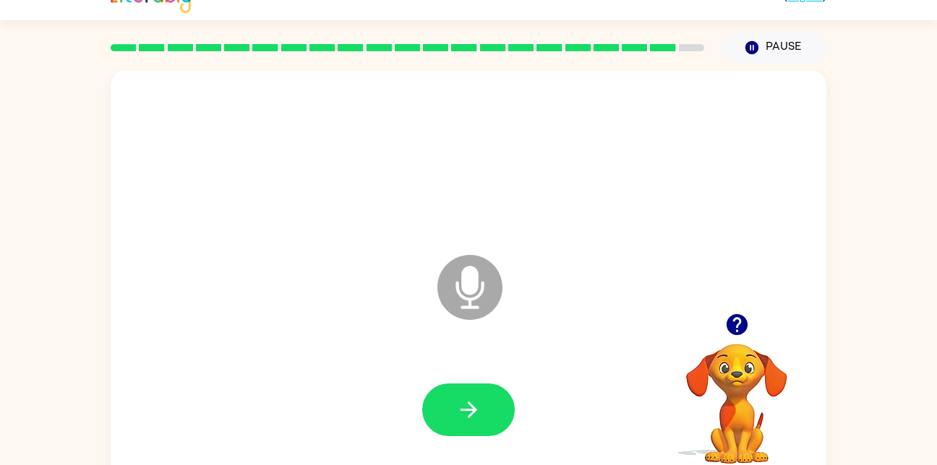
scroll to position [22, 0]
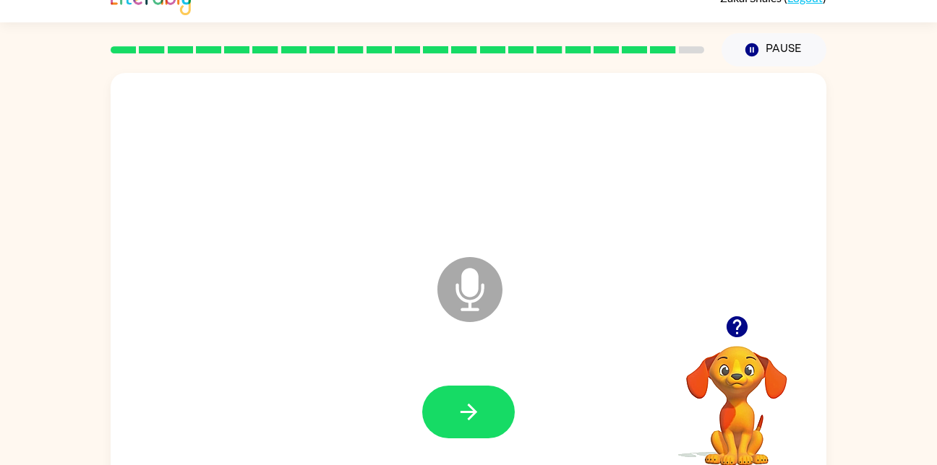
click at [654, 76] on div "Microphone The Microphone is here when it is your turn to talk" at bounding box center [469, 279] width 716 height 413
drag, startPoint x: 770, startPoint y: 130, endPoint x: 772, endPoint y: 122, distance: 8.2
click at [772, 122] on div at bounding box center [468, 161] width 687 height 119
click at [478, 313] on icon at bounding box center [469, 289] width 65 height 65
click at [445, 248] on div "Microphone The Microphone is here when it is your turn to talk" at bounding box center [433, 254] width 617 height 52
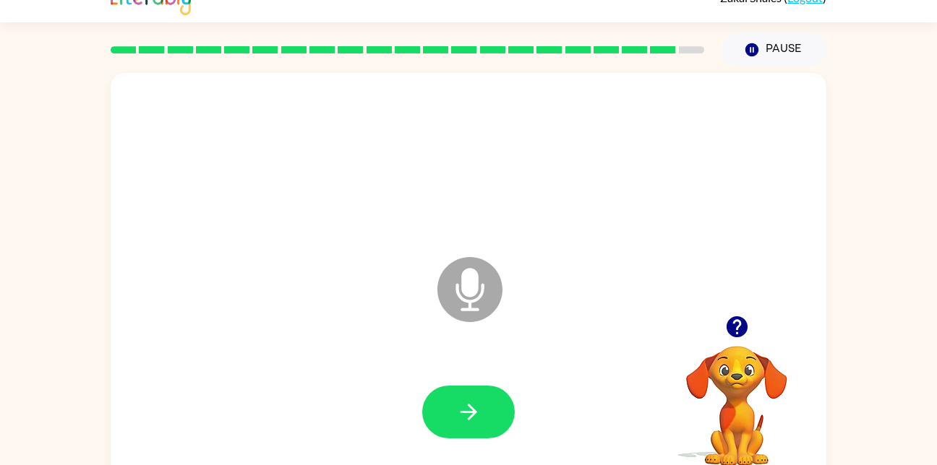
click at [442, 265] on icon "Microphone The Microphone is here when it is your turn to talk" at bounding box center [542, 308] width 217 height 108
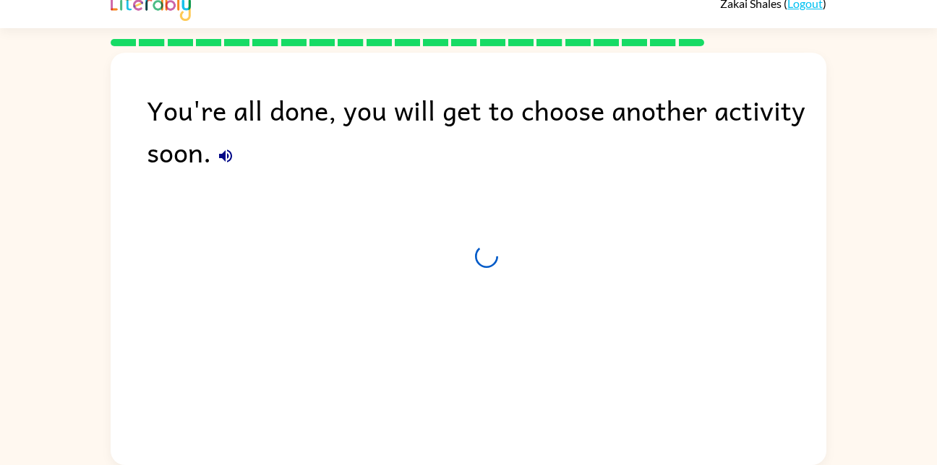
scroll to position [17, 0]
